Goal: Find contact information: Find contact information

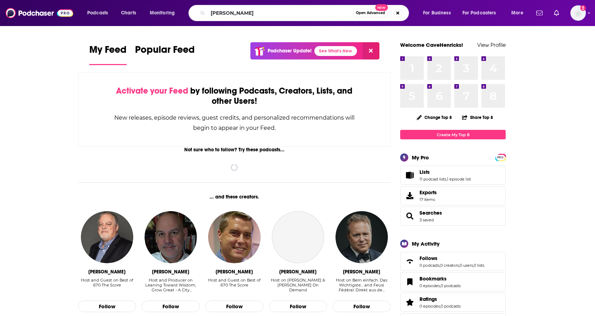
type input "[PERSON_NAME]"
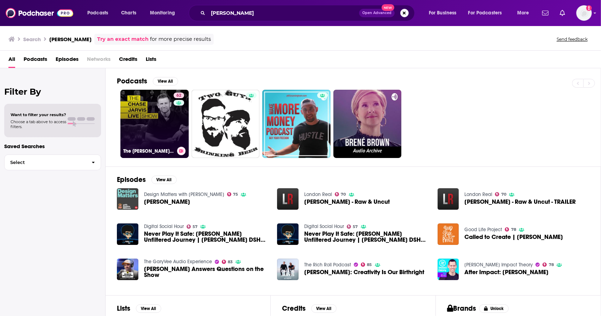
click at [178, 131] on div "62" at bounding box center [179, 120] width 12 height 54
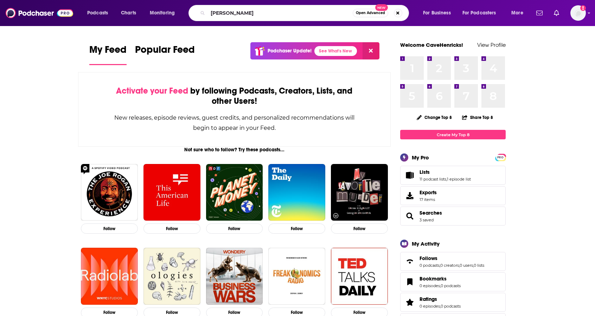
type input "Jen Hatmaker"
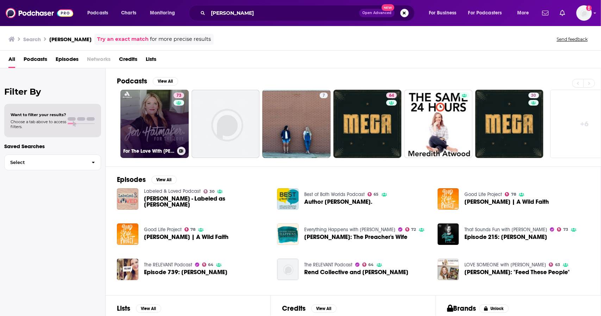
click at [171, 113] on link "73 For The Love With Jen Hatmaker Podcast" at bounding box center [154, 124] width 68 height 68
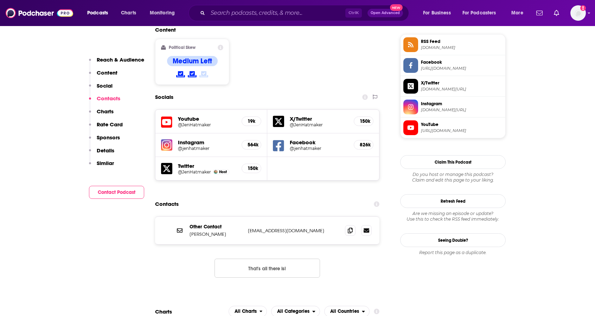
scroll to position [563, 0]
click at [350, 227] on icon at bounding box center [350, 230] width 5 height 6
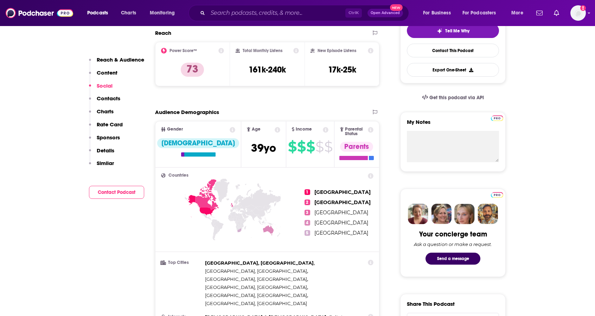
scroll to position [0, 0]
